Goal: Task Accomplishment & Management: Complete application form

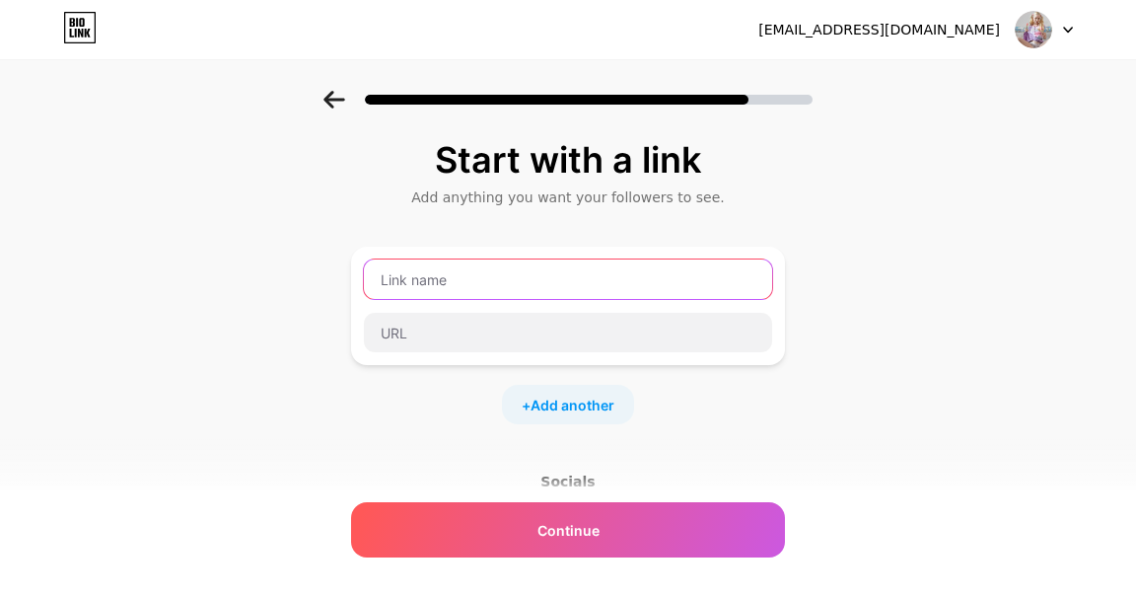
click at [606, 273] on input "text" at bounding box center [568, 278] width 408 height 39
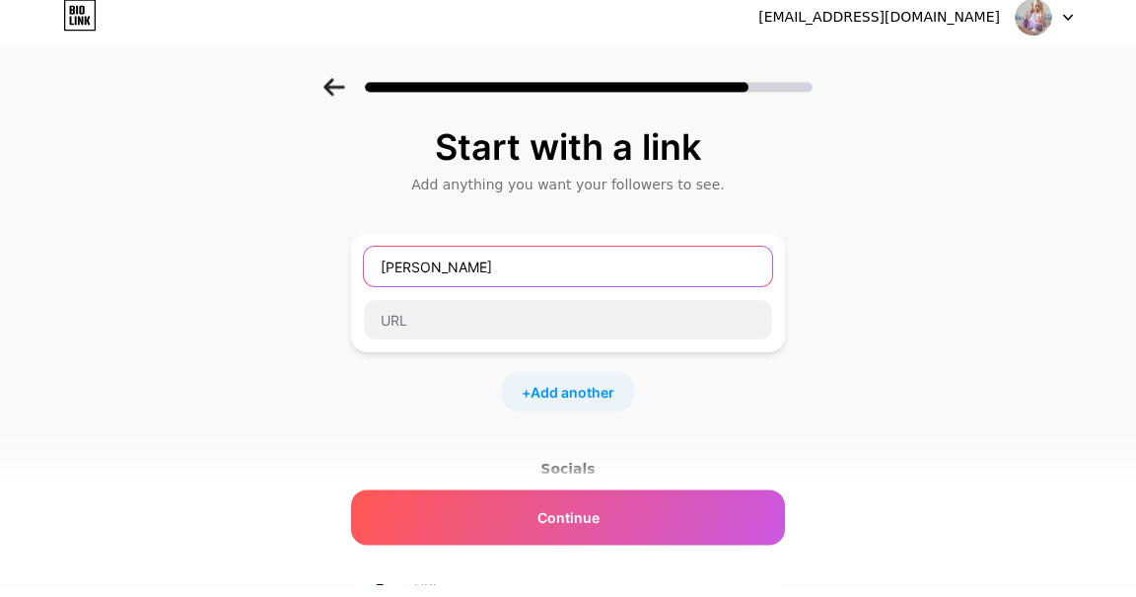
type input "[PERSON_NAME]"
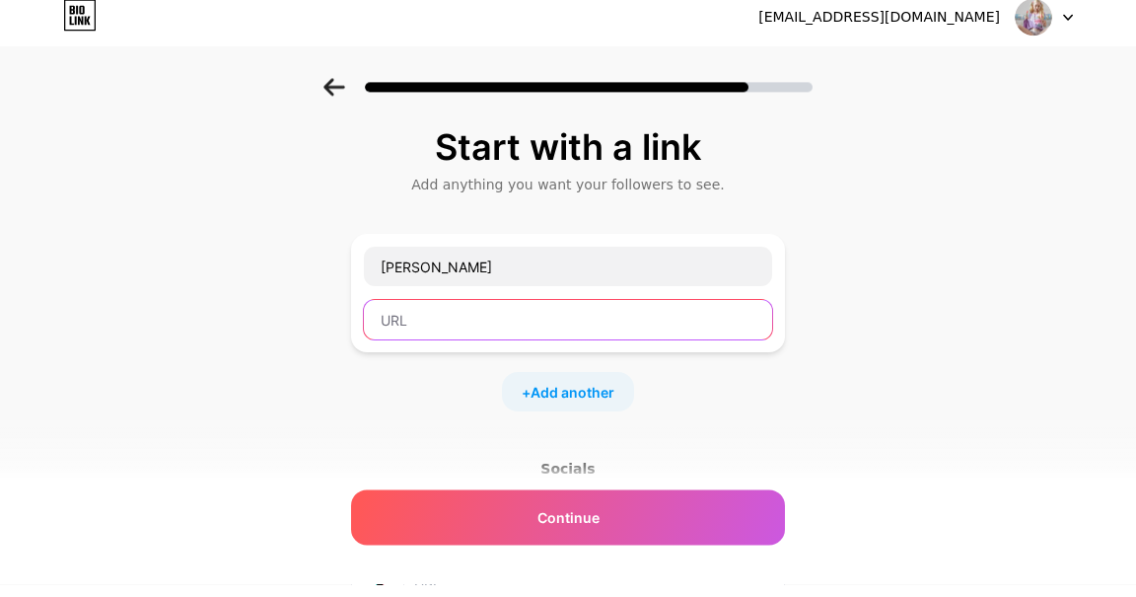
click at [558, 324] on input "text" at bounding box center [568, 332] width 408 height 39
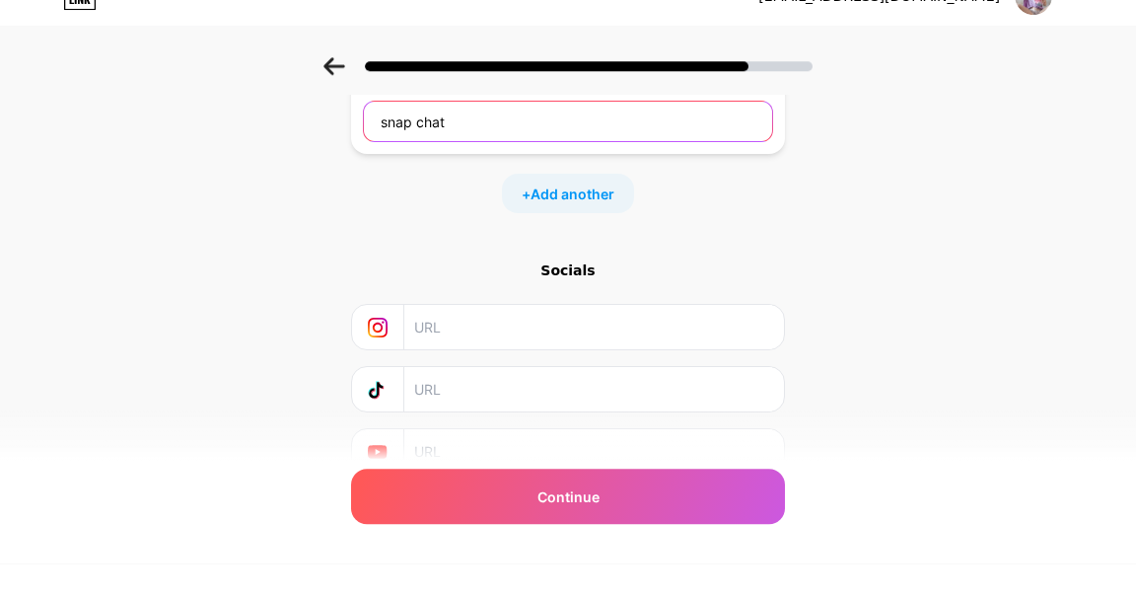
type input "snap chat"
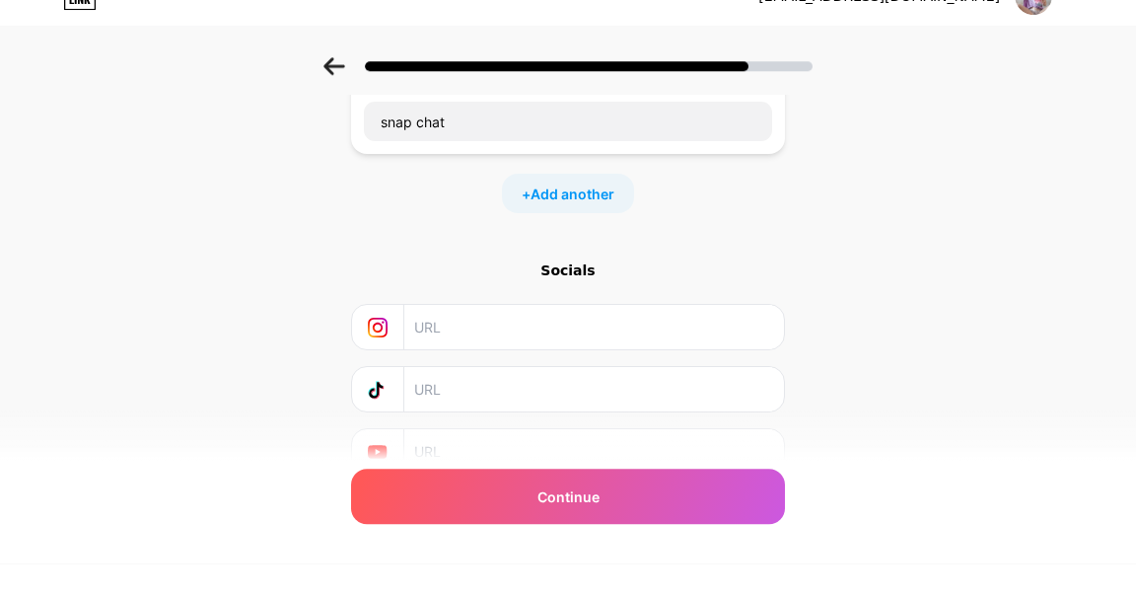
click at [518, 371] on input "text" at bounding box center [593, 360] width 358 height 44
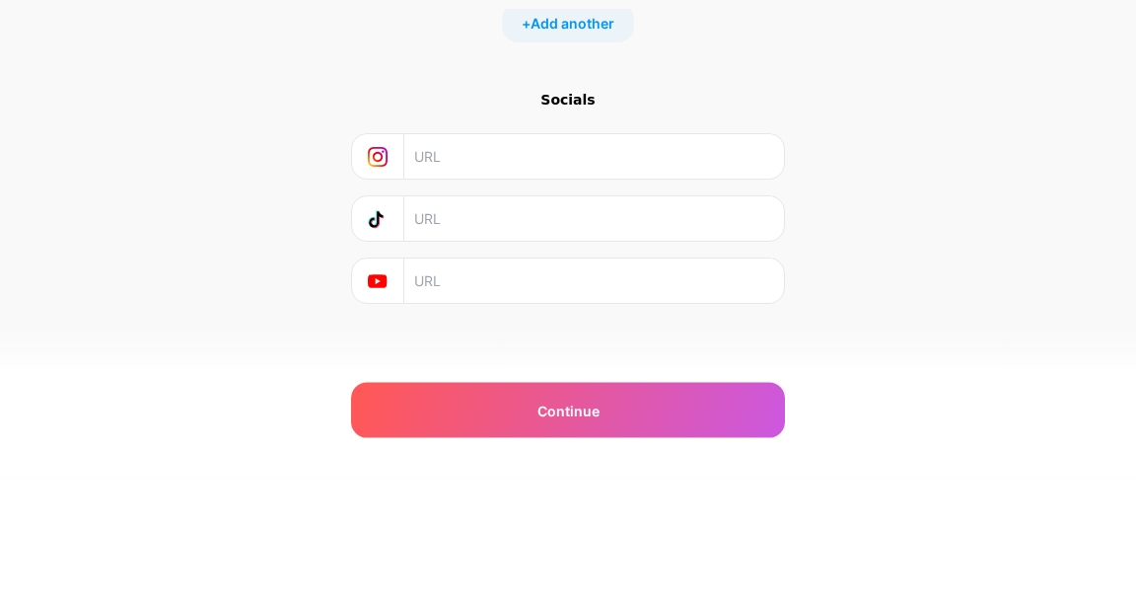
type input "c"
click at [569, 283] on input "c" at bounding box center [593, 275] width 358 height 44
click at [584, 276] on input "c" at bounding box center [593, 275] width 358 height 44
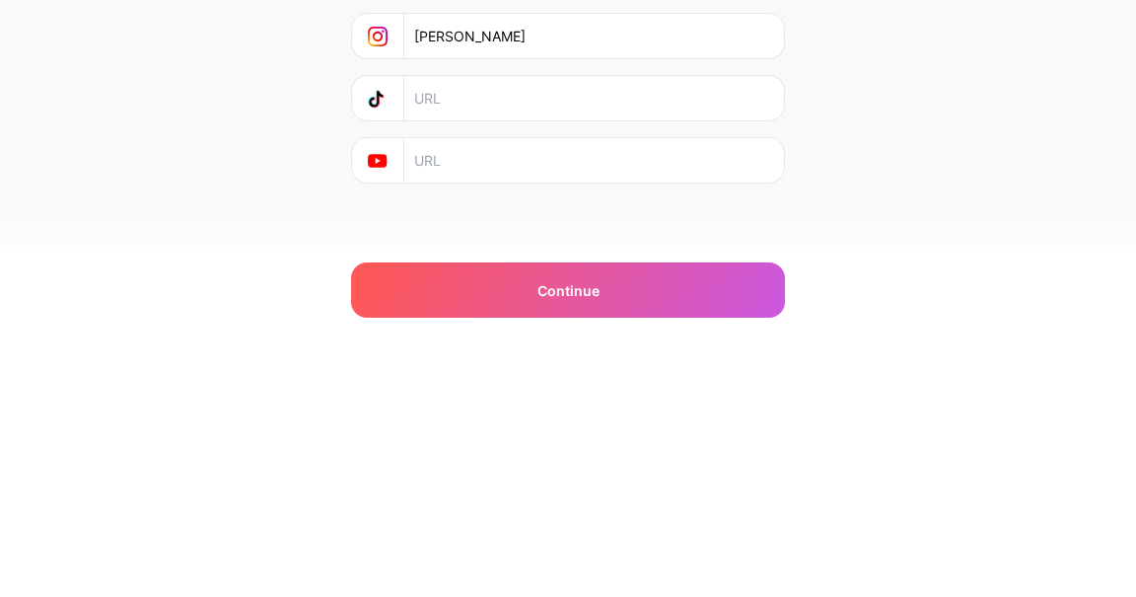
type input "[PERSON_NAME]"
click at [661, 537] on div "Continue" at bounding box center [568, 529] width 434 height 55
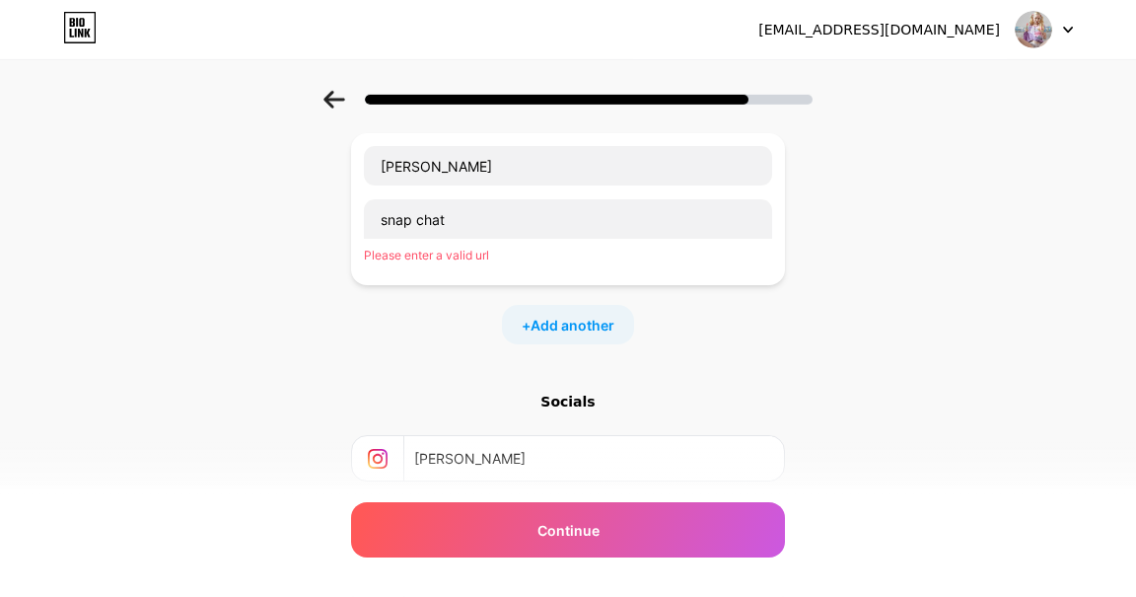
scroll to position [0, 0]
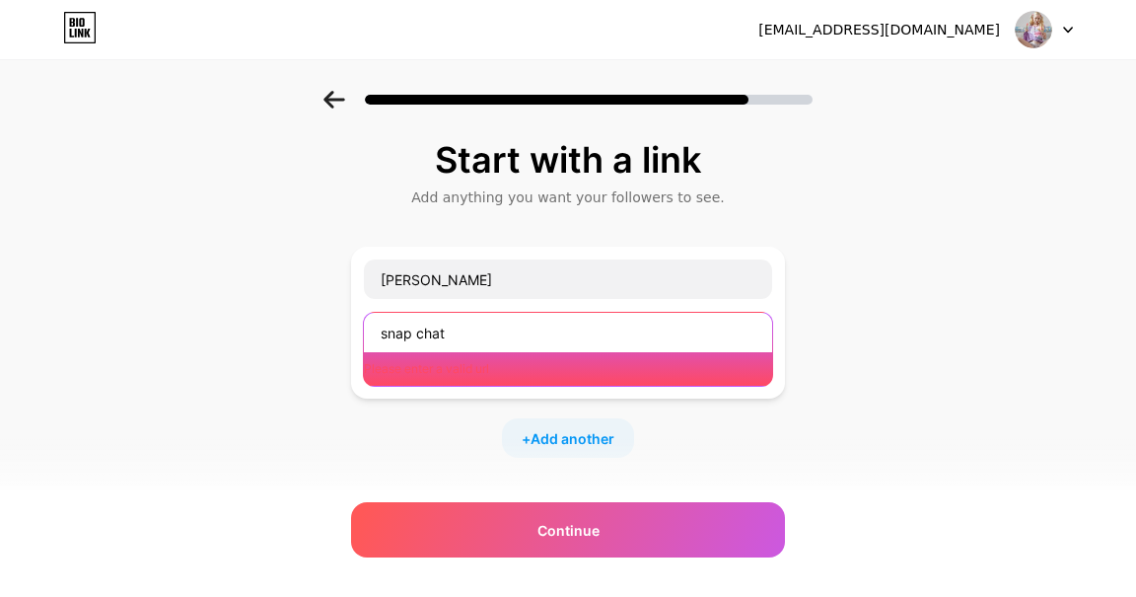
click at [635, 335] on input "snap chat" at bounding box center [568, 332] width 408 height 39
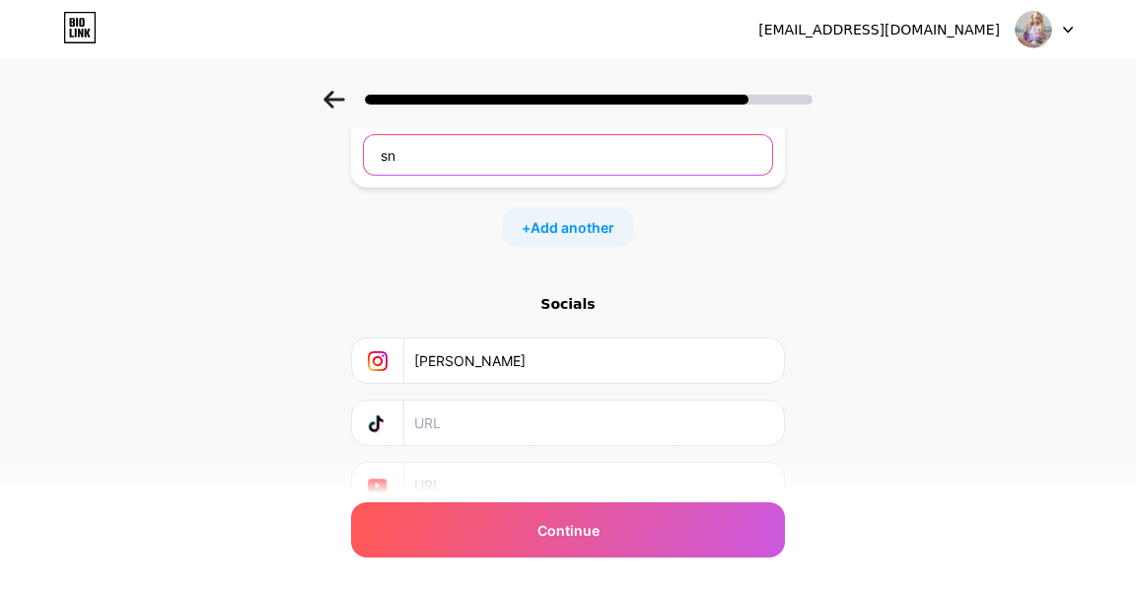
type input "s"
type input "goggle"
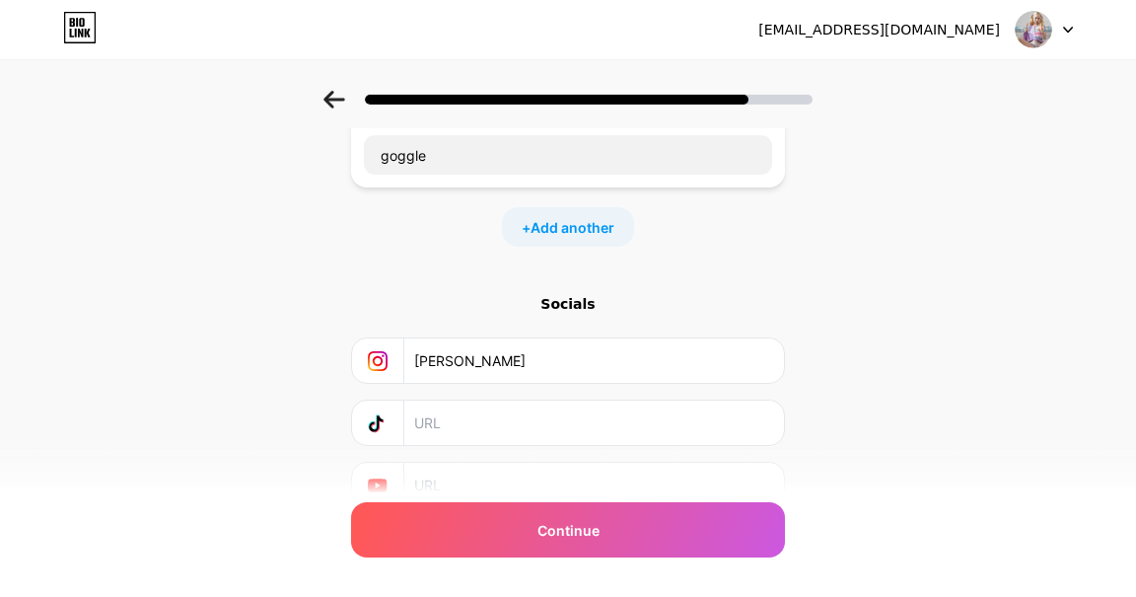
click at [578, 223] on span "Add another" at bounding box center [573, 227] width 84 height 21
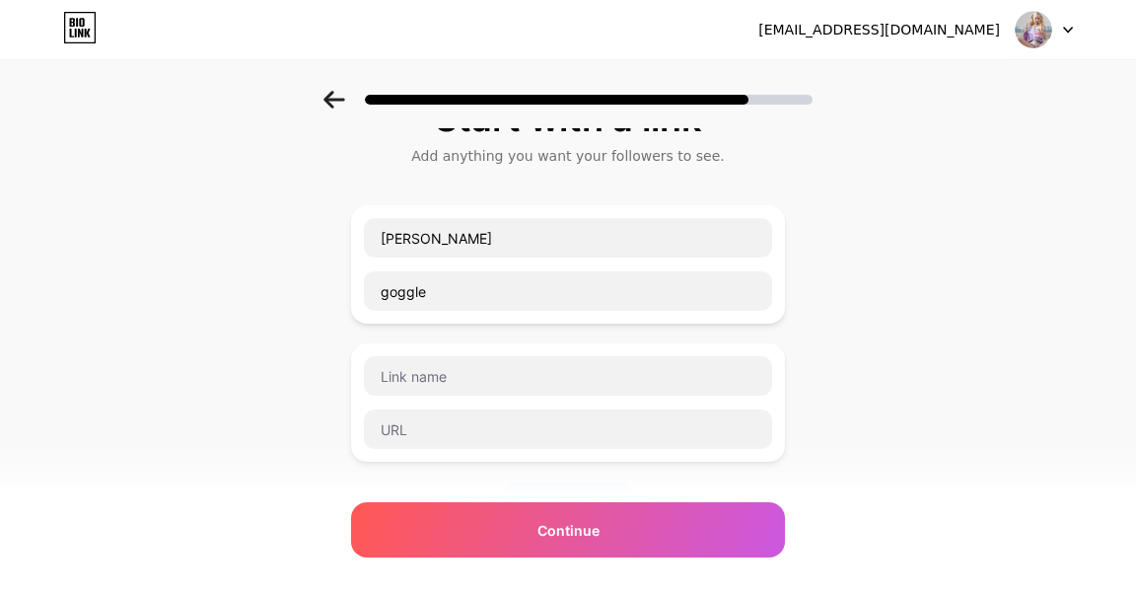
scroll to position [36, 0]
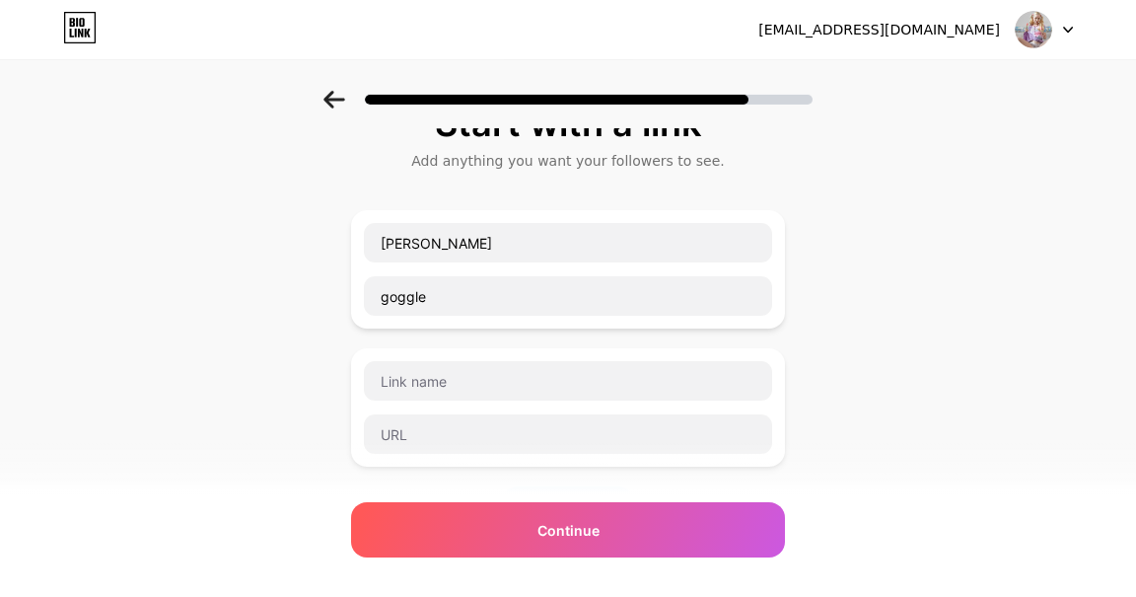
click at [706, 510] on div "Continue" at bounding box center [568, 529] width 434 height 55
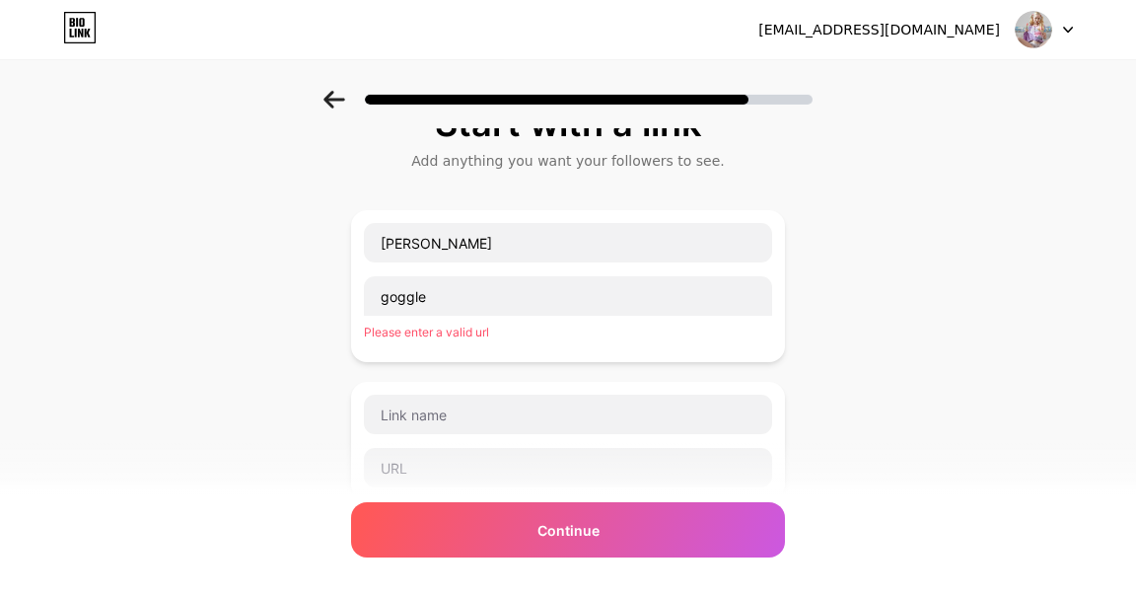
click at [657, 165] on div "Add anything you want your followers to see." at bounding box center [568, 161] width 414 height 20
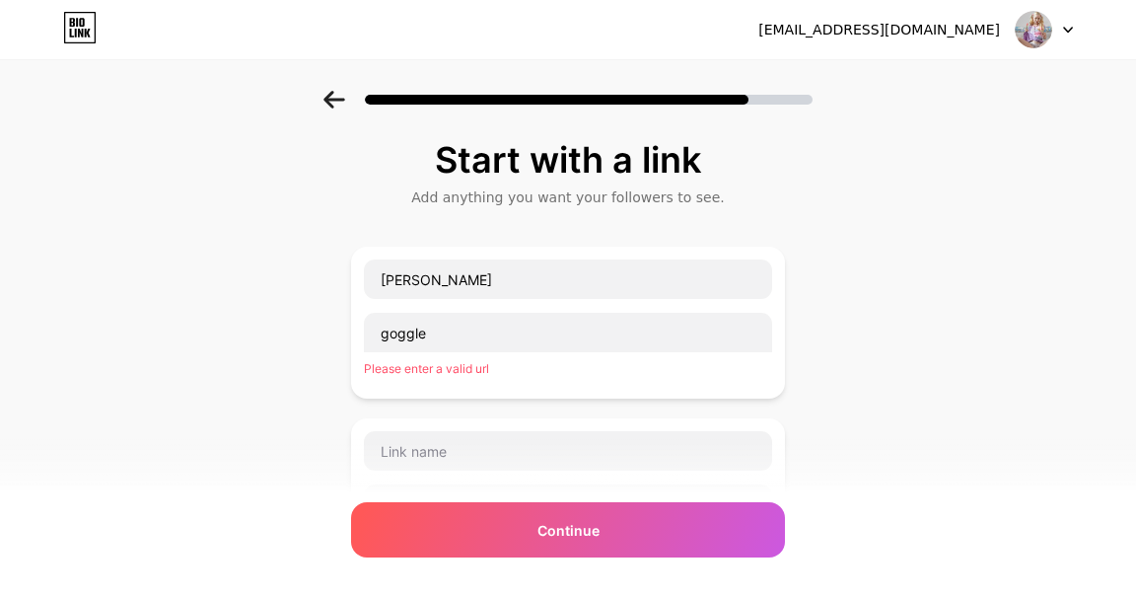
click at [1042, 39] on img at bounding box center [1033, 29] width 37 height 37
